Goal: Information Seeking & Learning: Learn about a topic

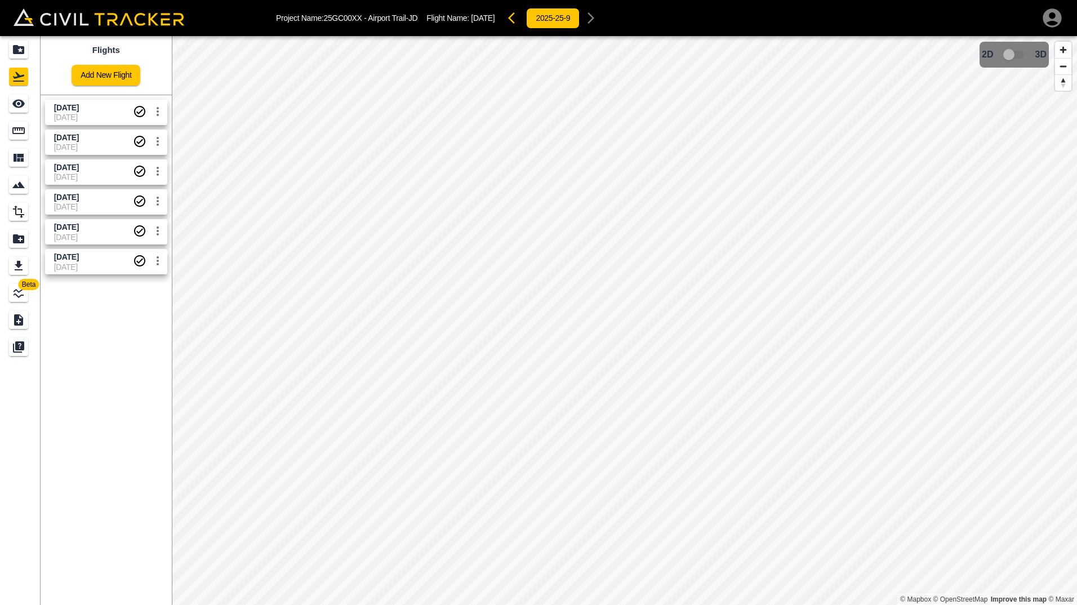
click at [81, 113] on span "[DATE]" at bounding box center [93, 117] width 79 height 9
click at [108, 256] on span "[DATE]" at bounding box center [93, 257] width 79 height 11
click at [113, 234] on span "[DATE]" at bounding box center [93, 237] width 79 height 9
click at [78, 264] on div "[DATE]" at bounding box center [68, 271] width 31 height 20
click at [160, 265] on icon "settings" at bounding box center [158, 261] width 14 height 14
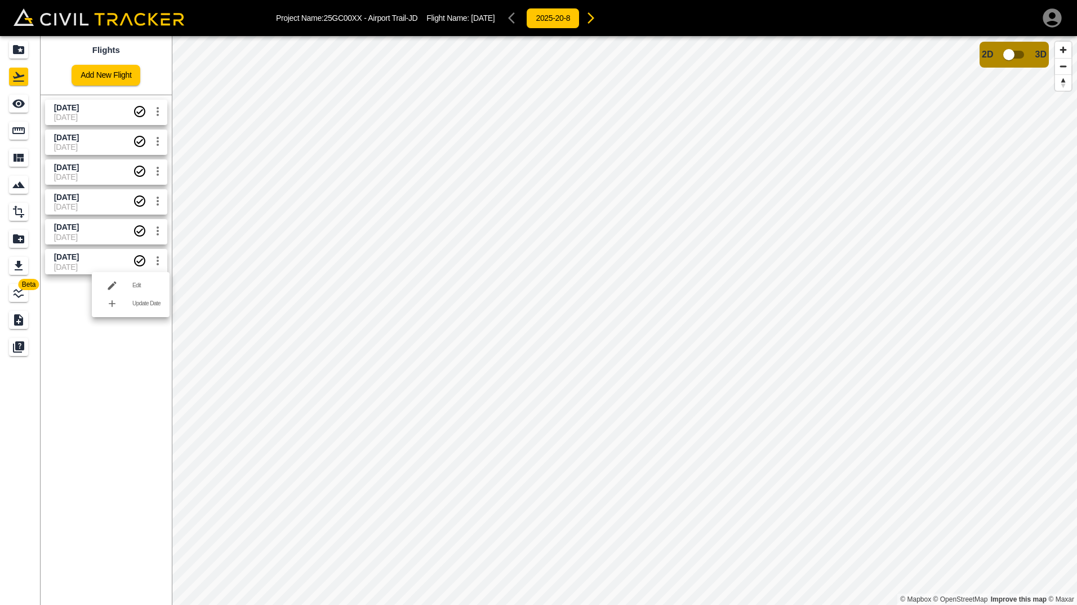
click at [74, 324] on div at bounding box center [538, 302] width 1077 height 605
click at [79, 106] on span "[DATE]" at bounding box center [66, 107] width 25 height 9
click at [21, 273] on div "Export" at bounding box center [18, 266] width 19 height 18
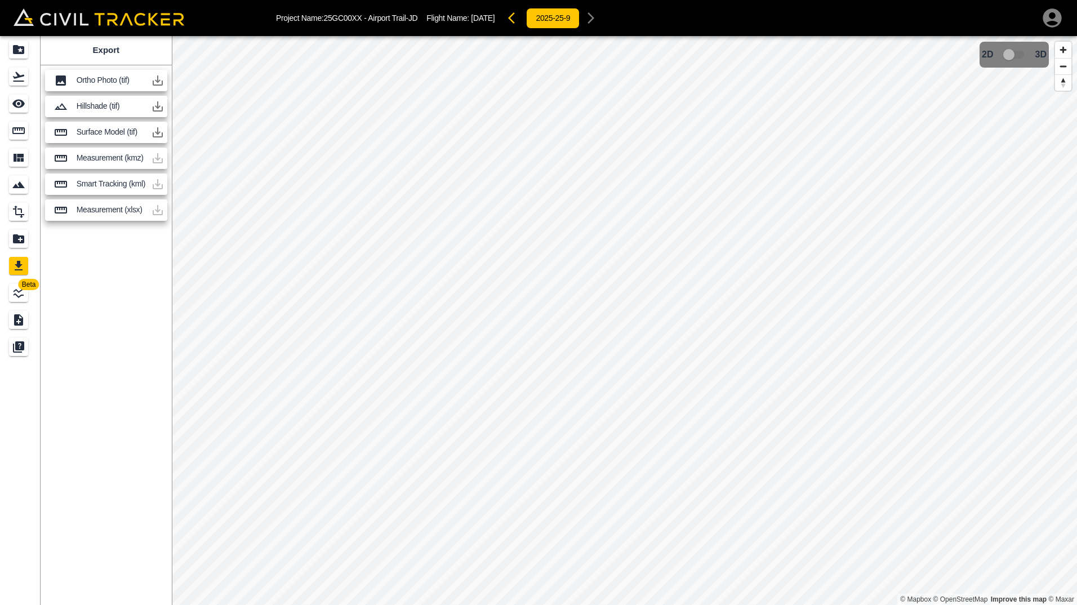
click at [60, 79] on icon at bounding box center [61, 80] width 10 height 10
click at [154, 82] on icon "button" at bounding box center [158, 81] width 14 height 14
click at [149, 79] on button "button" at bounding box center [157, 80] width 23 height 23
click at [111, 78] on p "Ortho Photo (tif)" at bounding box center [112, 79] width 70 height 9
click at [155, 79] on icon "button" at bounding box center [158, 81] width 14 height 14
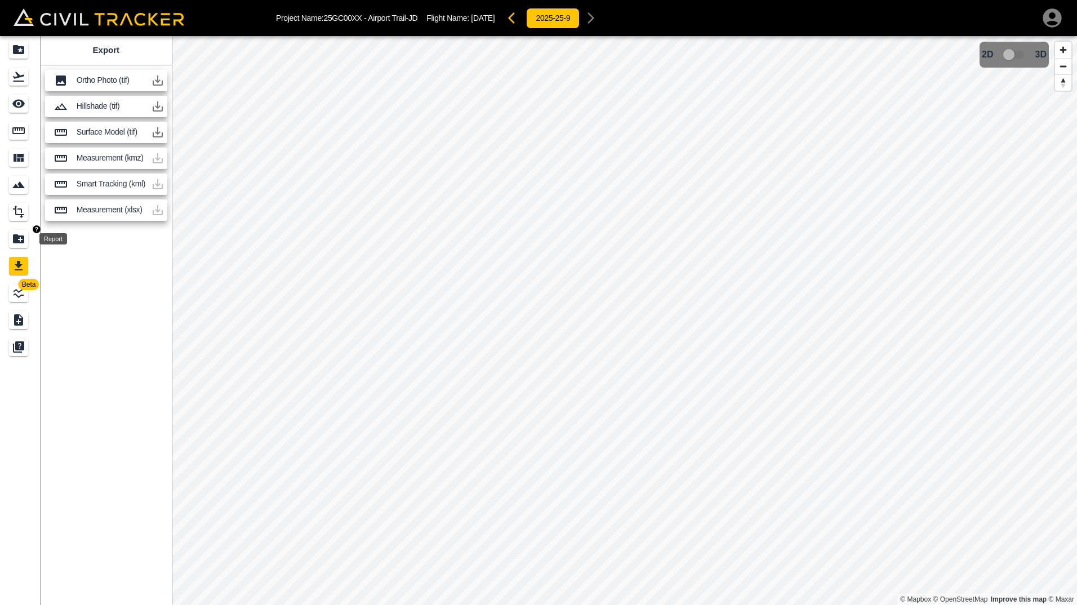
click at [20, 243] on icon "Report" at bounding box center [18, 238] width 11 height 9
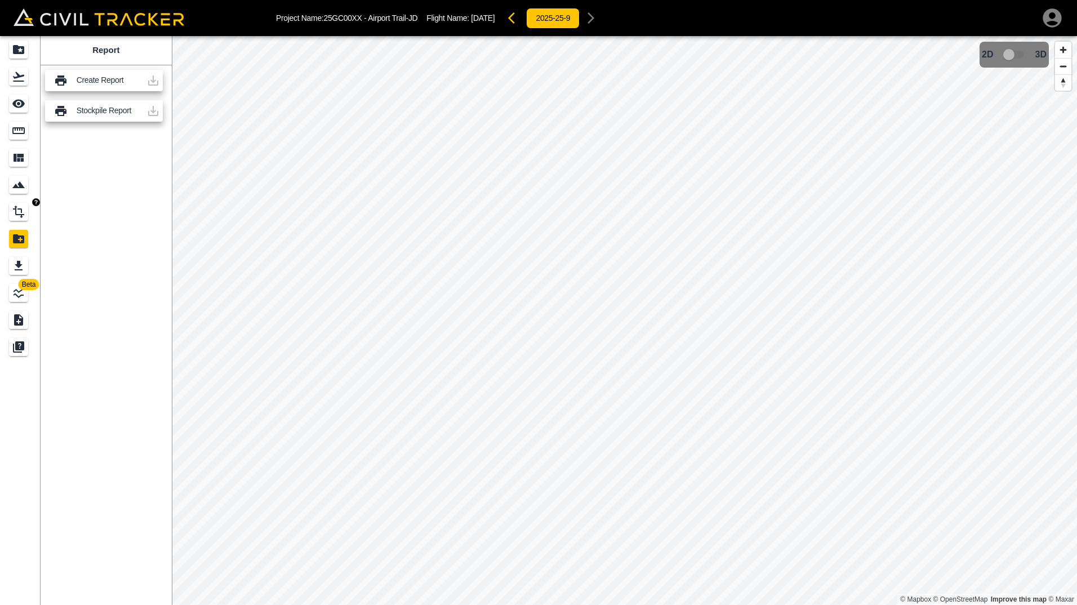
click at [18, 200] on link at bounding box center [20, 211] width 41 height 27
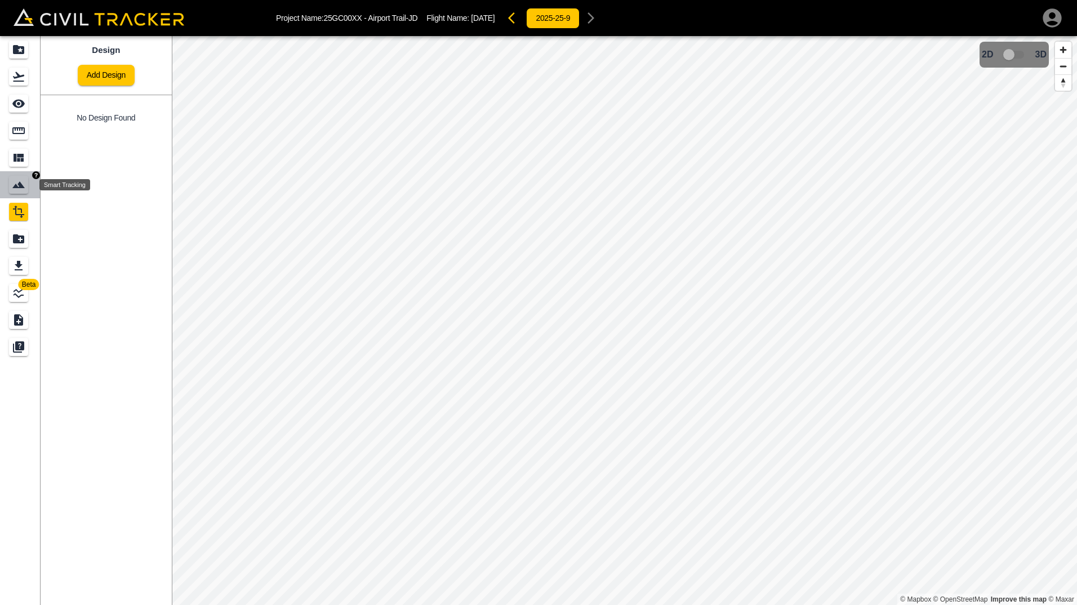
click at [16, 183] on icon "Smart Tracking" at bounding box center [19, 185] width 14 height 14
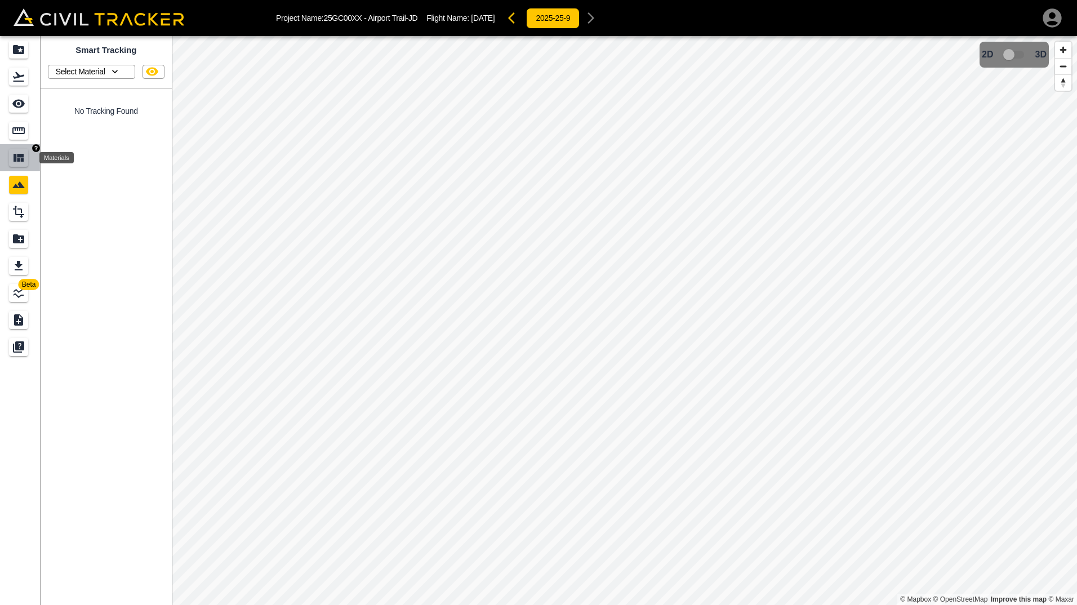
click at [19, 164] on div "Materials" at bounding box center [18, 158] width 19 height 18
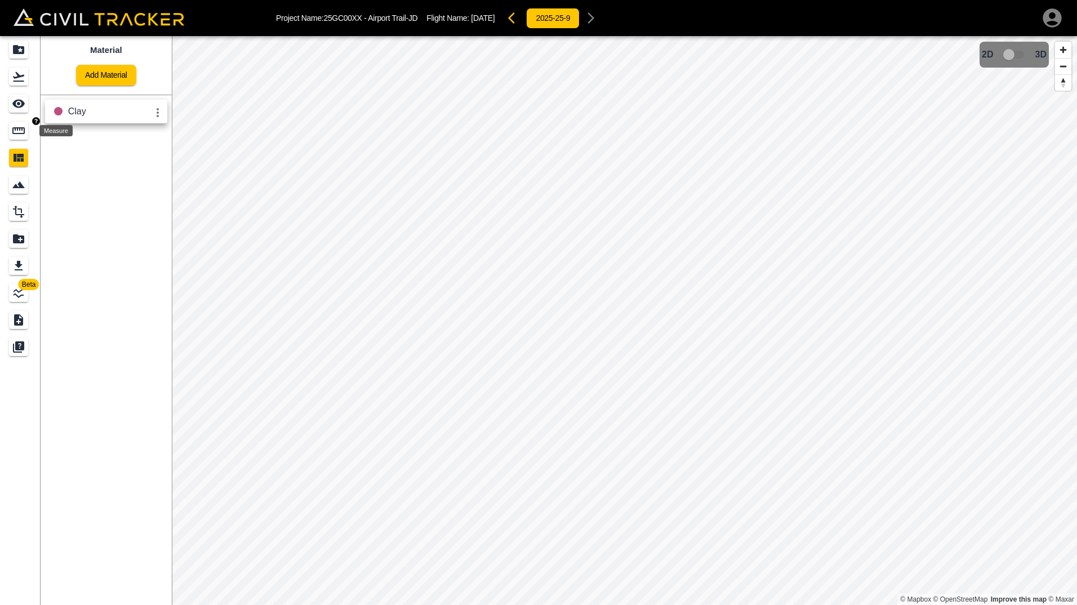
click at [17, 131] on icon "Measure" at bounding box center [18, 130] width 12 height 7
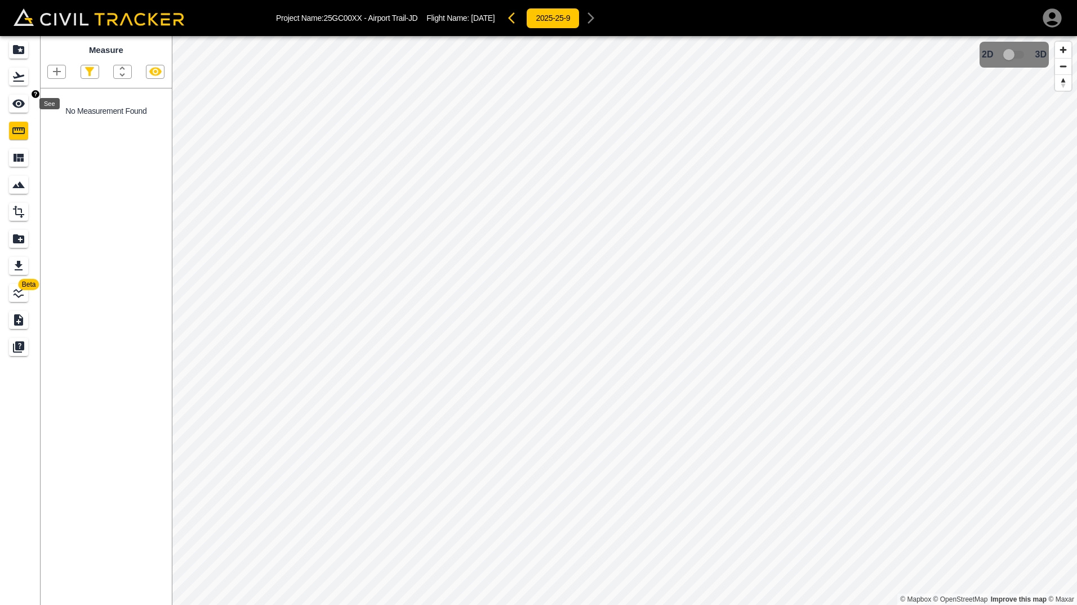
click at [16, 107] on icon "See" at bounding box center [18, 104] width 12 height 8
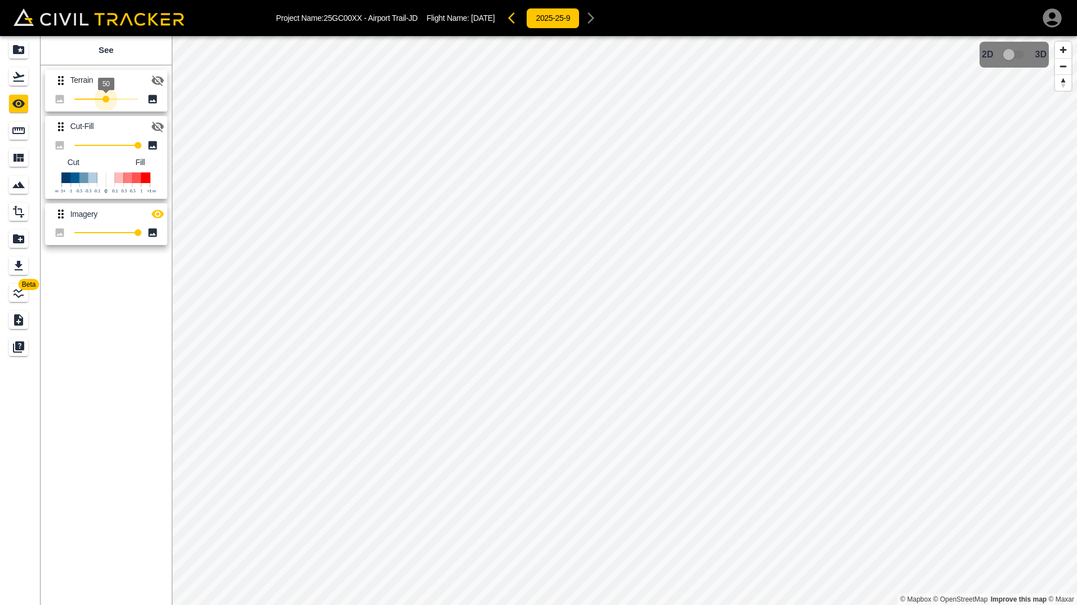
drag, startPoint x: 136, startPoint y: 99, endPoint x: 106, endPoint y: 99, distance: 29.8
click at [106, 99] on span "50" at bounding box center [105, 99] width 7 height 7
drag, startPoint x: 106, startPoint y: 99, endPoint x: 74, endPoint y: 100, distance: 32.1
click at [102, 100] on span "49" at bounding box center [105, 99] width 7 height 7
type input "100"
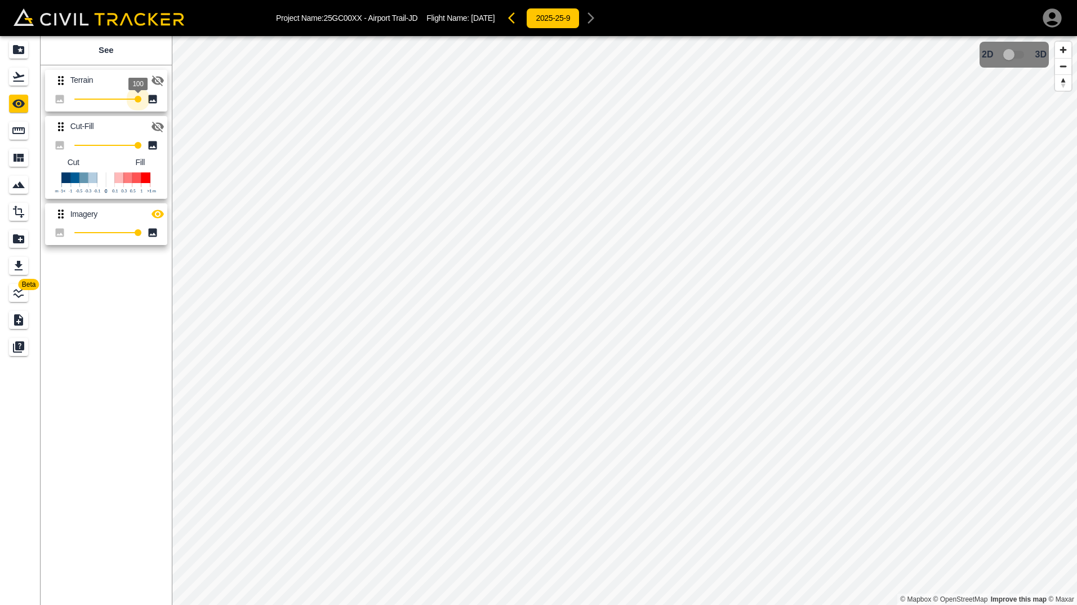
click at [185, 109] on div "Beta See Terrain 100 Cut-Fill 100 Cut Fill Imagery 100 © Mapbox © OpenStreetMap…" at bounding box center [538, 320] width 1077 height 569
drag, startPoint x: 136, startPoint y: 148, endPoint x: 91, endPoint y: 147, distance: 44.5
click at [91, 147] on span "27" at bounding box center [91, 145] width 7 height 7
type input "100"
drag, startPoint x: 91, startPoint y: 147, endPoint x: 149, endPoint y: 148, distance: 58.0
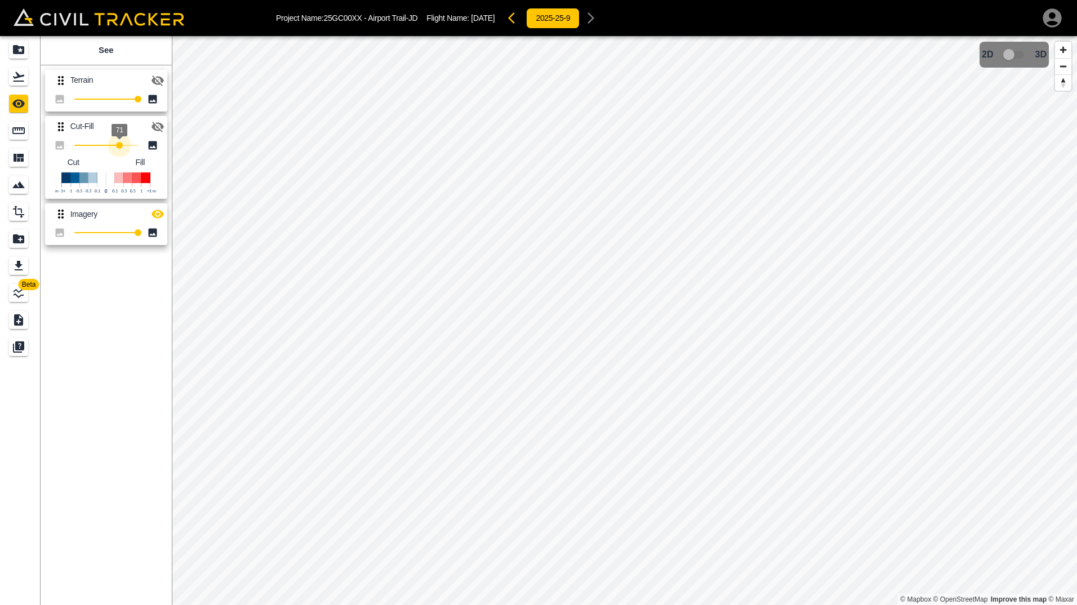
click at [123, 148] on span "71" at bounding box center [119, 145] width 7 height 7
click at [156, 129] on icon "button" at bounding box center [157, 127] width 12 height 11
click at [155, 128] on icon "button" at bounding box center [158, 127] width 14 height 14
click at [150, 81] on button "button" at bounding box center [157, 80] width 23 height 23
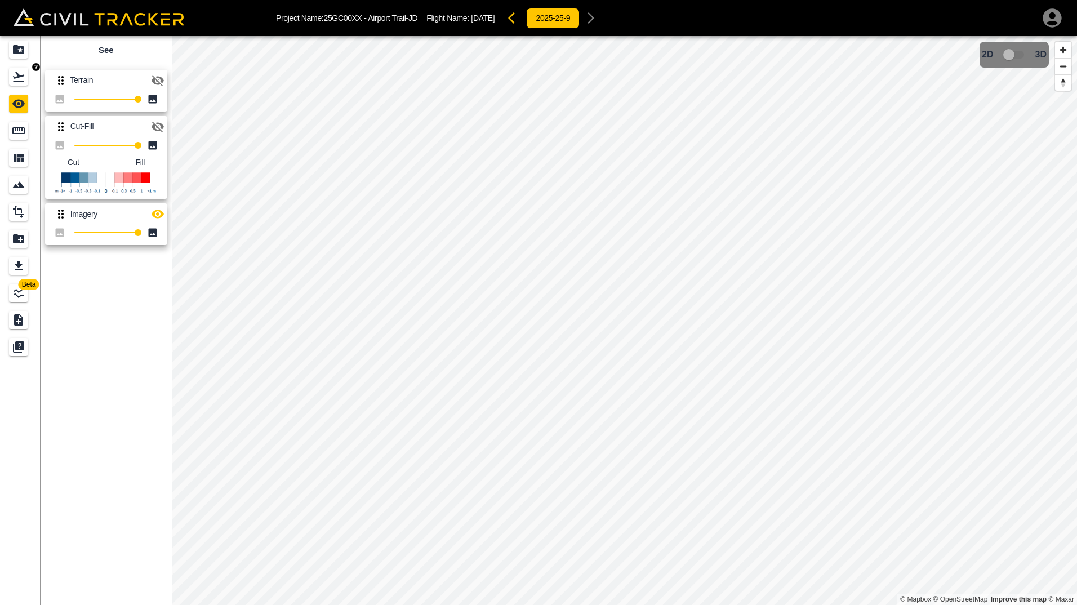
click at [8, 81] on link at bounding box center [20, 76] width 41 height 27
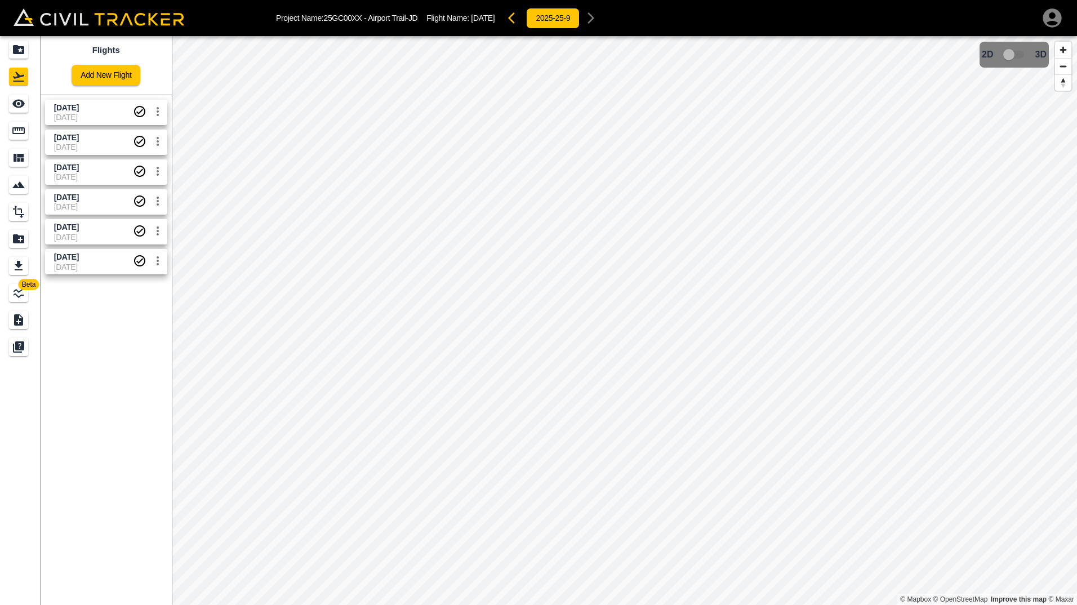
click at [157, 111] on icon "settings" at bounding box center [158, 111] width 2 height 9
click at [155, 87] on div at bounding box center [538, 302] width 1077 height 605
click at [19, 329] on link at bounding box center [20, 319] width 41 height 27
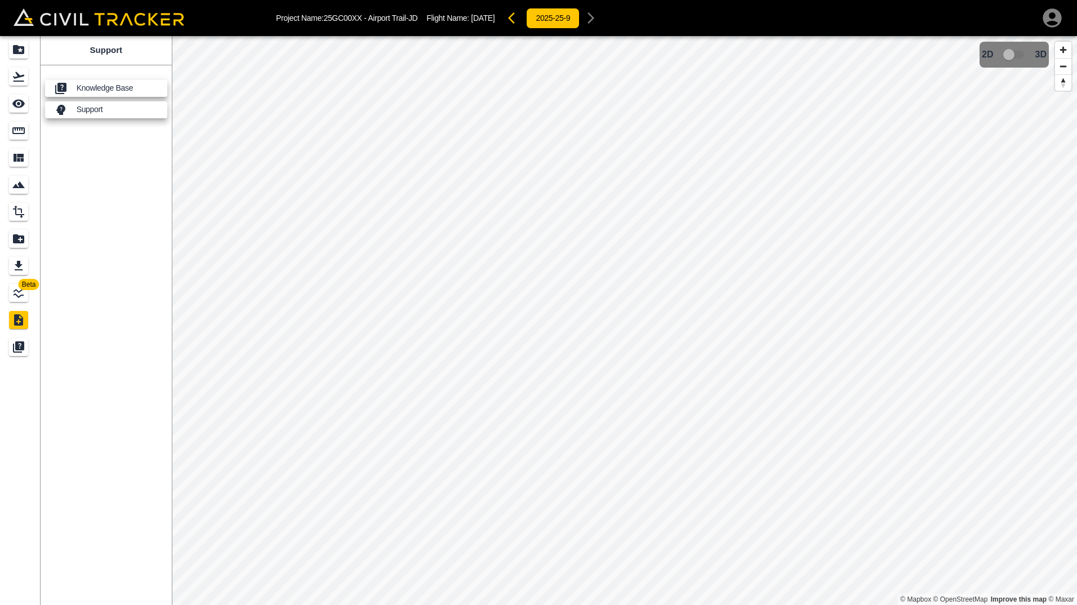
click at [115, 86] on p "Knowledge Base" at bounding box center [121, 87] width 88 height 9
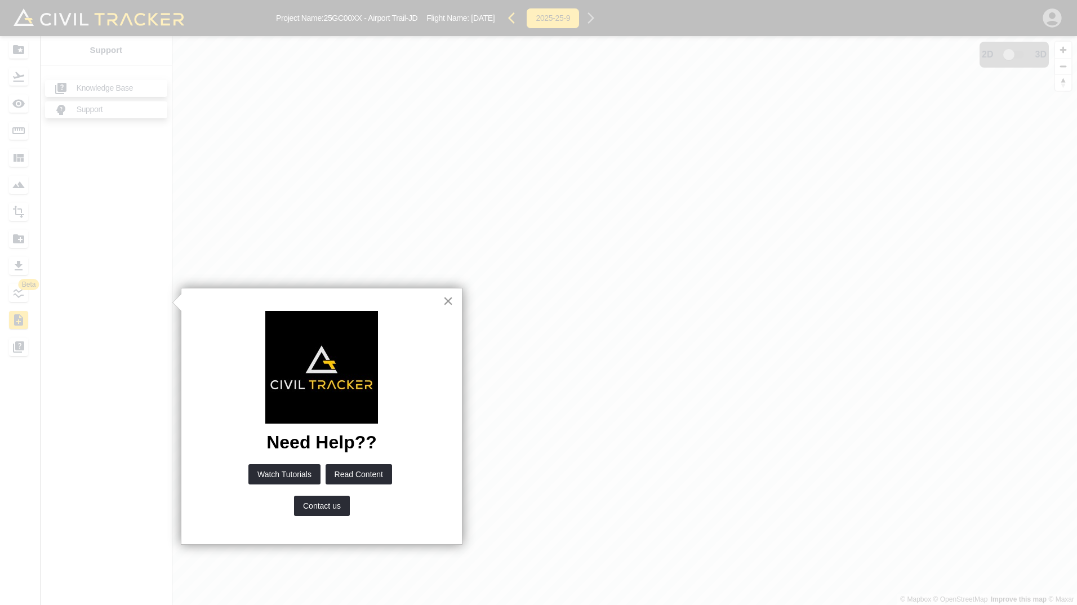
click at [449, 299] on button "×" at bounding box center [448, 301] width 11 height 18
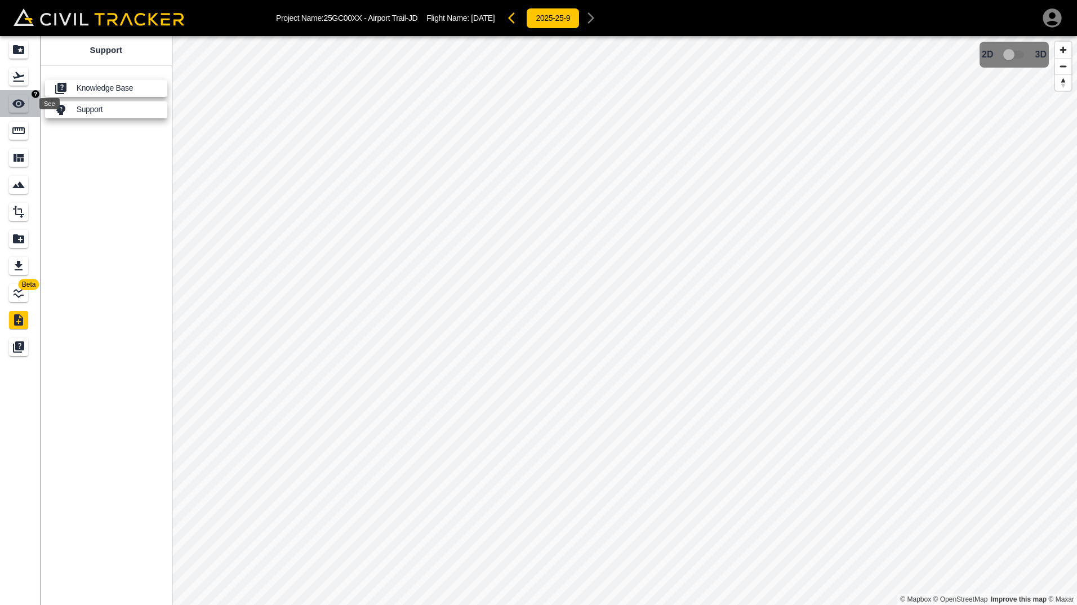
click at [15, 107] on icon "See" at bounding box center [19, 104] width 14 height 14
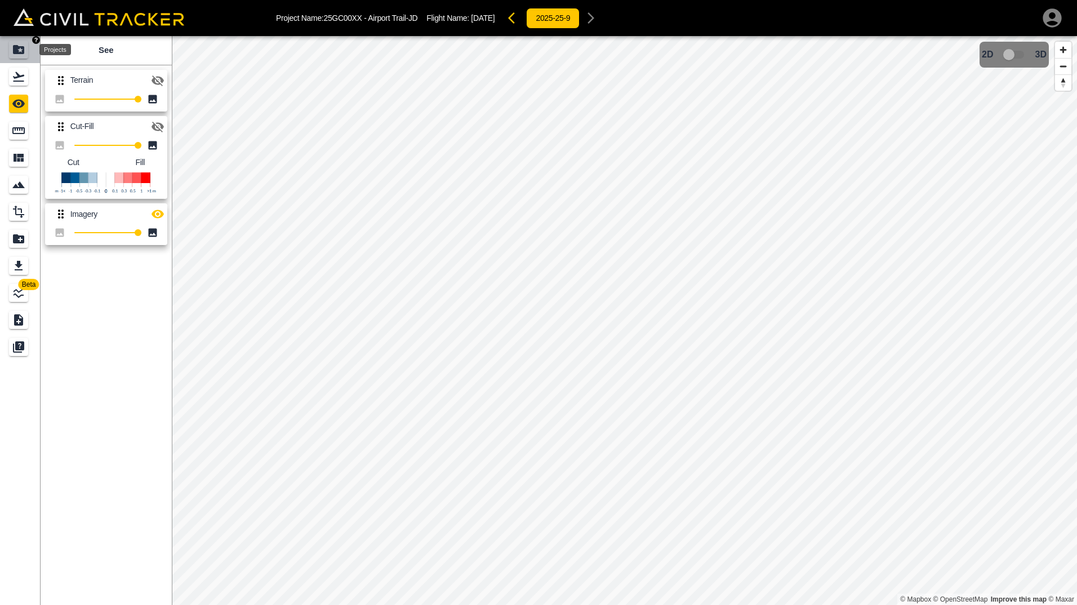
click at [17, 44] on icon "Projects" at bounding box center [19, 50] width 14 height 14
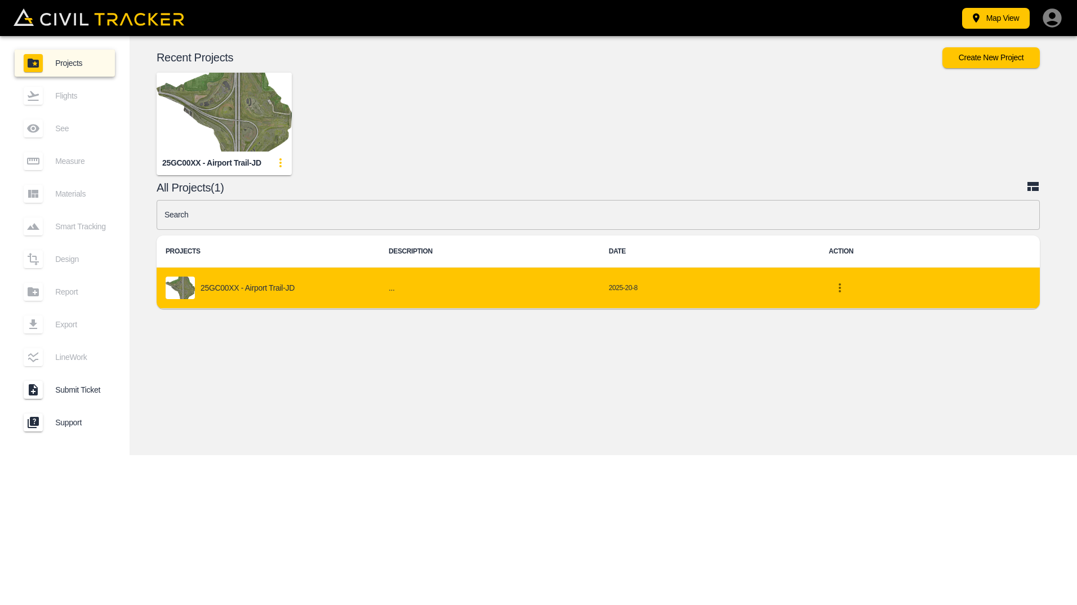
click at [838, 287] on icon "project-list-table" at bounding box center [840, 288] width 14 height 14
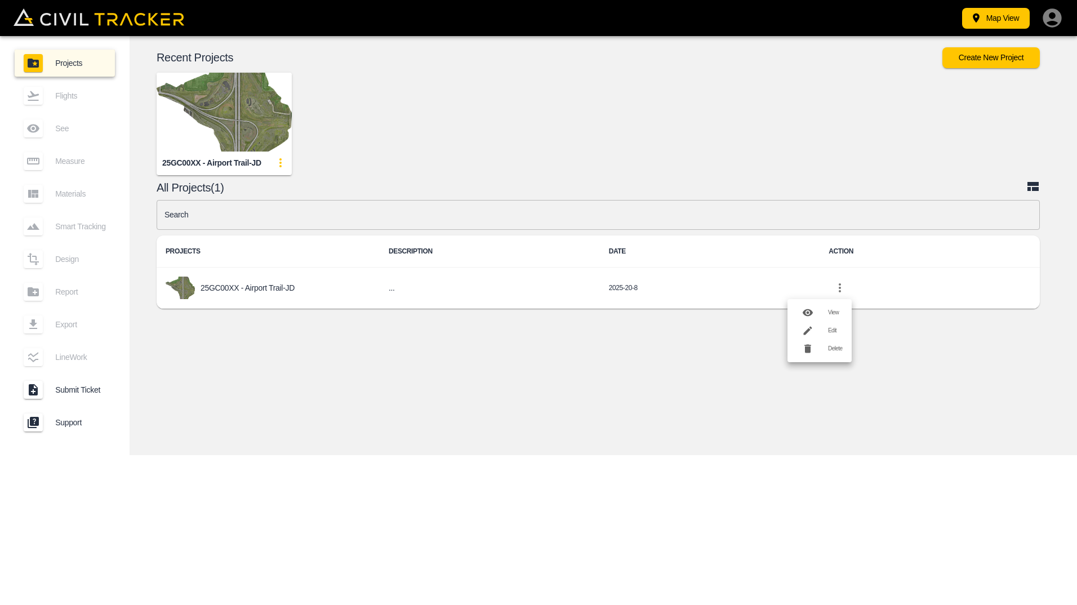
click at [833, 315] on h6 "View" at bounding box center [835, 312] width 15 height 7
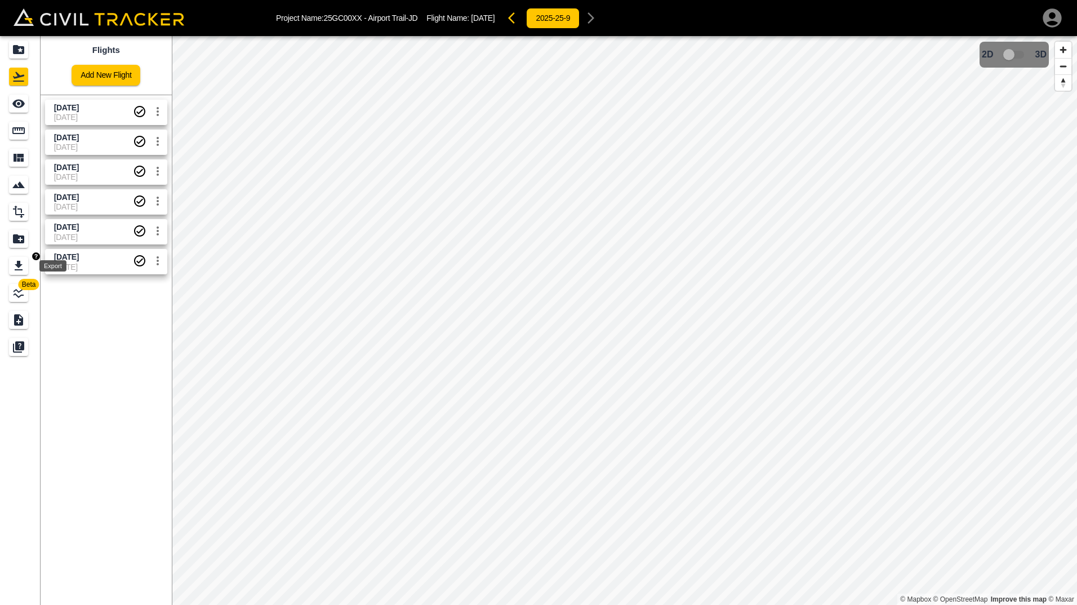
click at [14, 258] on div "Export" at bounding box center [18, 266] width 19 height 18
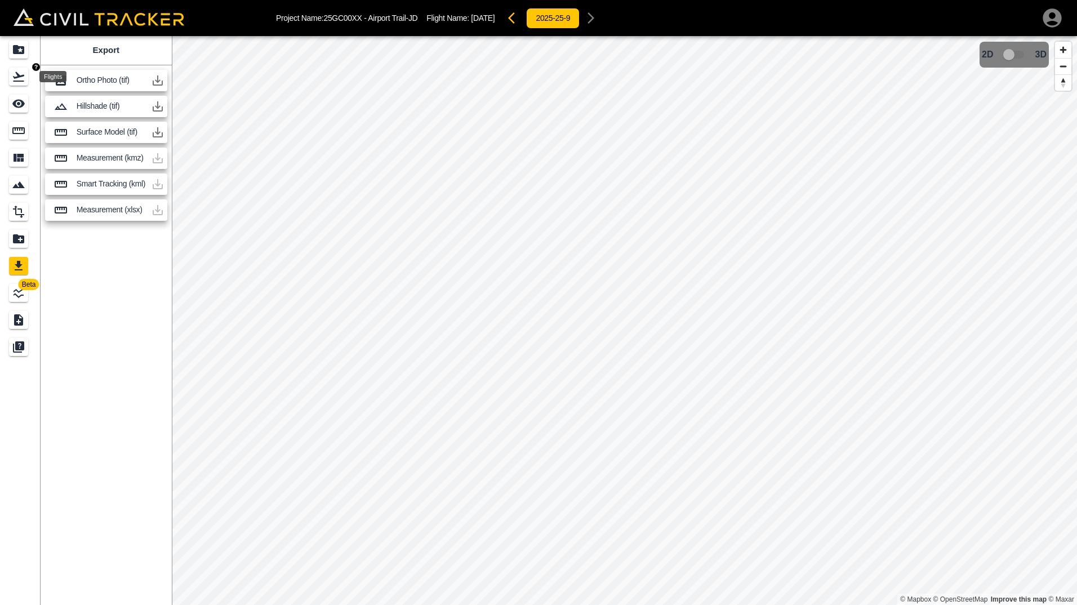
click at [11, 73] on div "Flights" at bounding box center [18, 77] width 19 height 18
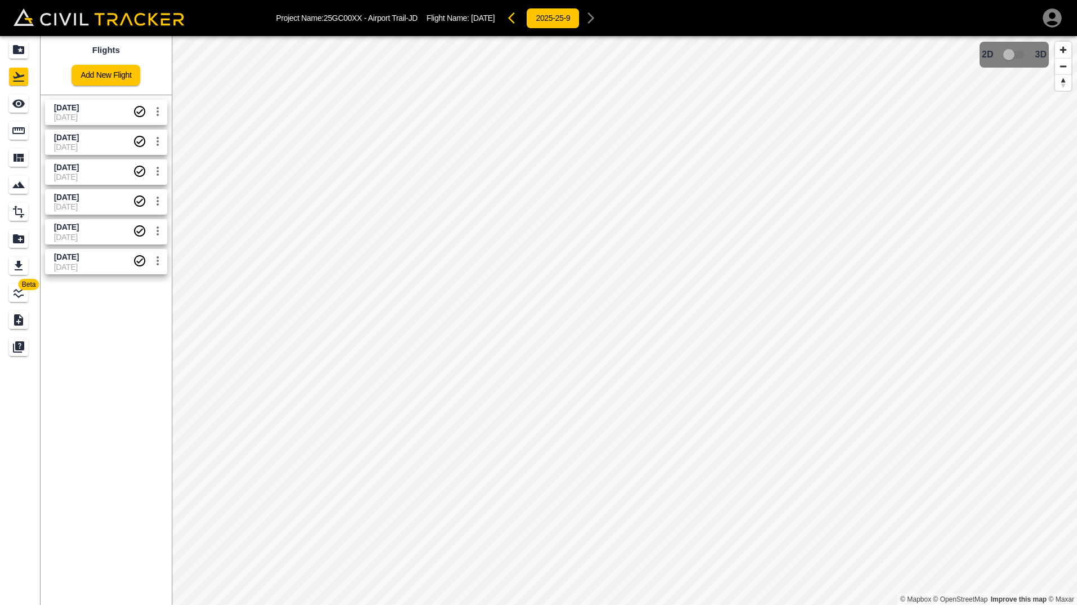
click at [81, 143] on span "[DATE]" at bounding box center [93, 146] width 79 height 9
click at [1020, 56] on input "checkbox" at bounding box center [1008, 54] width 64 height 21
click at [70, 110] on span "[DATE]" at bounding box center [66, 107] width 25 height 9
click at [1033, 49] on input "checkbox" at bounding box center [1042, 51] width 64 height 21
click at [102, 230] on span "[DATE]" at bounding box center [93, 227] width 79 height 11
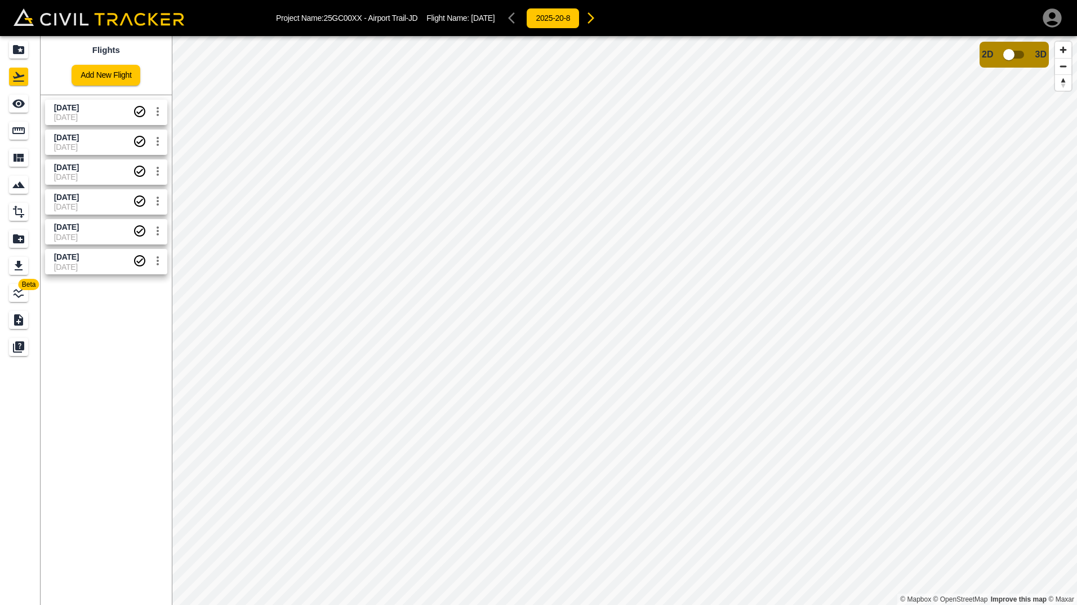
click at [94, 263] on span "[DATE]" at bounding box center [93, 266] width 79 height 9
click at [1019, 52] on input "checkbox" at bounding box center [1008, 54] width 64 height 21
click at [1037, 47] on input "checkbox" at bounding box center [1042, 51] width 64 height 21
click at [65, 236] on span "[DATE]" at bounding box center [93, 237] width 79 height 9
click at [68, 256] on span "[DATE]" at bounding box center [66, 256] width 25 height 9
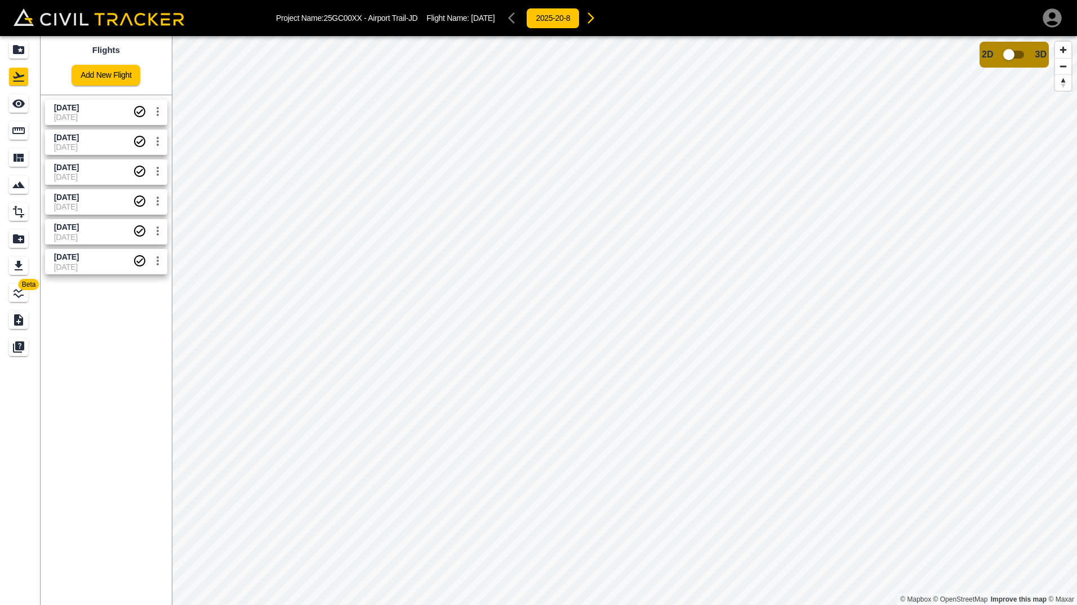
click at [70, 237] on span "[DATE]" at bounding box center [93, 237] width 79 height 9
click at [79, 195] on span "[DATE]" at bounding box center [66, 197] width 25 height 9
click at [102, 175] on span "[DATE]" at bounding box center [93, 176] width 79 height 9
click at [98, 147] on span "[DATE]" at bounding box center [93, 146] width 79 height 9
click at [79, 107] on span "[DATE]" at bounding box center [66, 107] width 25 height 9
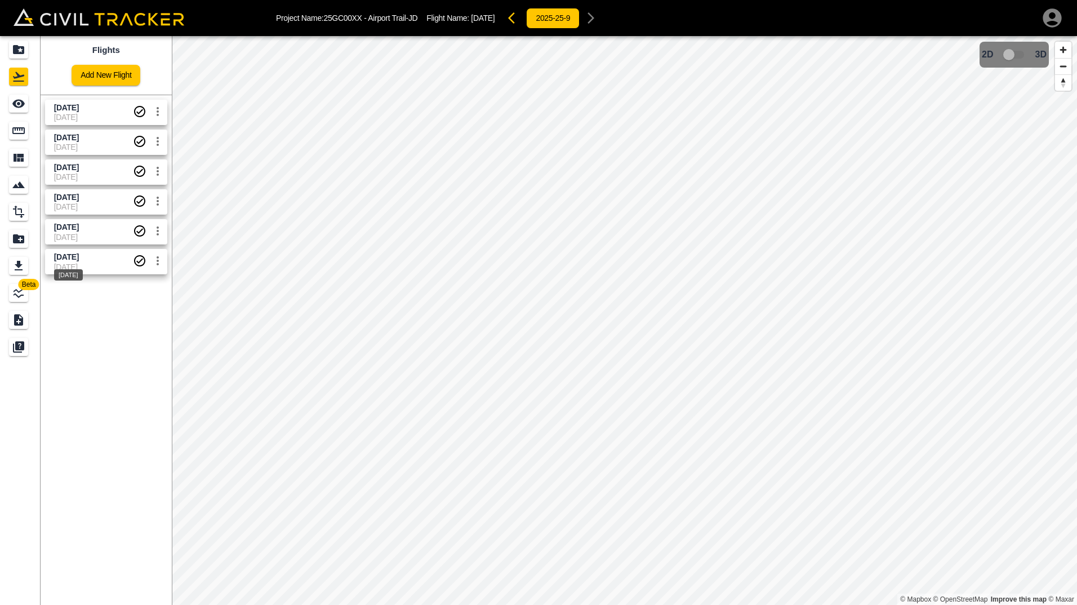
click at [77, 257] on span "[DATE]" at bounding box center [66, 256] width 25 height 9
